Goal: Task Accomplishment & Management: Use online tool/utility

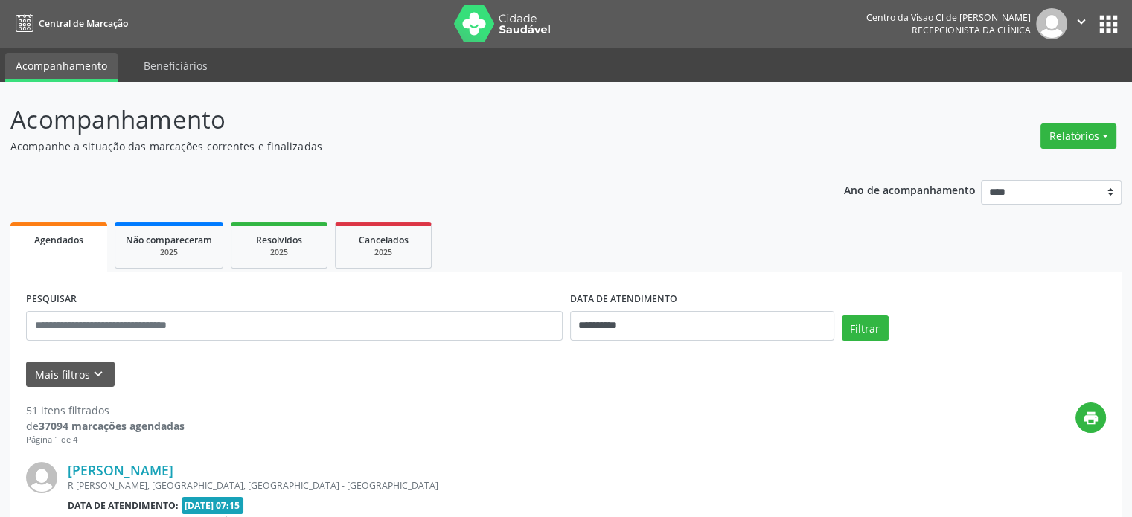
click at [1066, 122] on div "Relatórios Agendamentos Procedimentos realizados" at bounding box center [1078, 136] width 86 height 36
click at [1069, 130] on button "Relatórios" at bounding box center [1078, 136] width 76 height 25
click at [1025, 167] on link "Agendamentos" at bounding box center [1036, 168] width 160 height 21
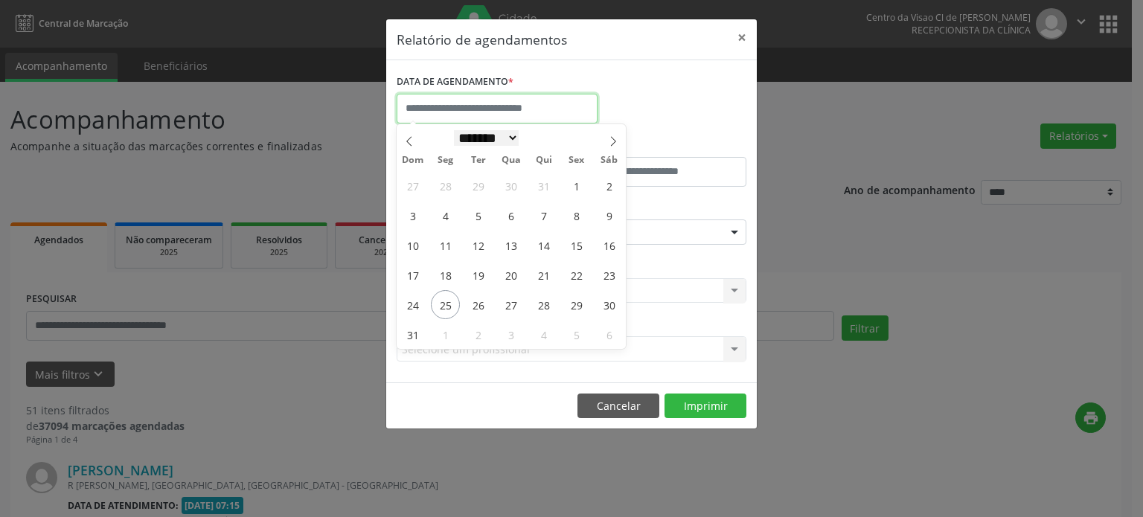
click at [452, 114] on input "text" at bounding box center [497, 109] width 201 height 30
click at [482, 304] on span "26" at bounding box center [478, 304] width 29 height 29
type input "**********"
click at [481, 304] on span "26" at bounding box center [478, 304] width 29 height 29
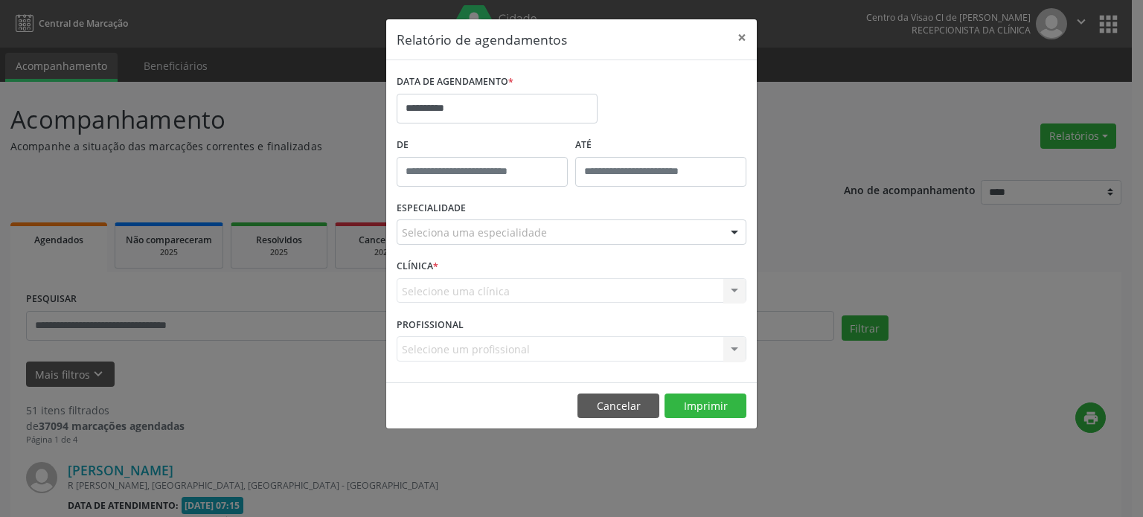
click at [480, 304] on div "CLÍNICA * Selecione uma clínica Nenhum resultado encontrado para: " " Não há ne…" at bounding box center [571, 284] width 357 height 58
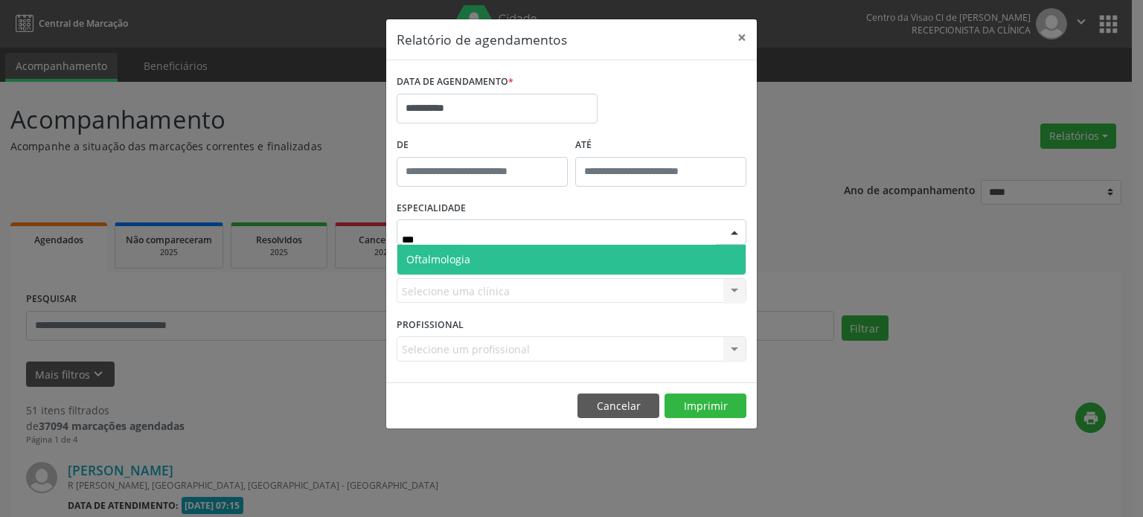
type input "****"
click at [435, 249] on span "Oftalmologia" at bounding box center [571, 260] width 348 height 30
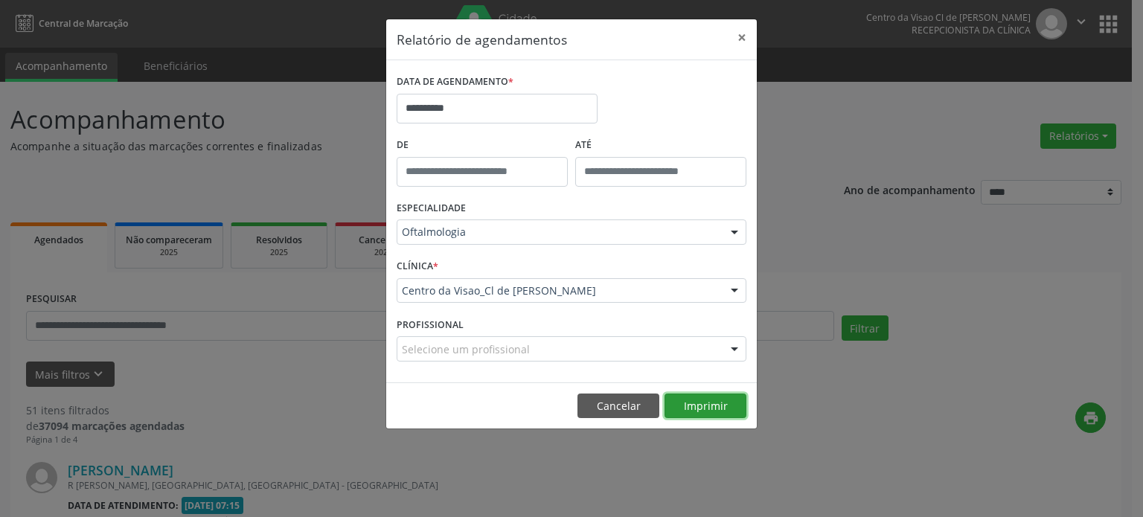
click at [691, 406] on button "Imprimir" at bounding box center [705, 406] width 82 height 25
